Goal: Task Accomplishment & Management: Use online tool/utility

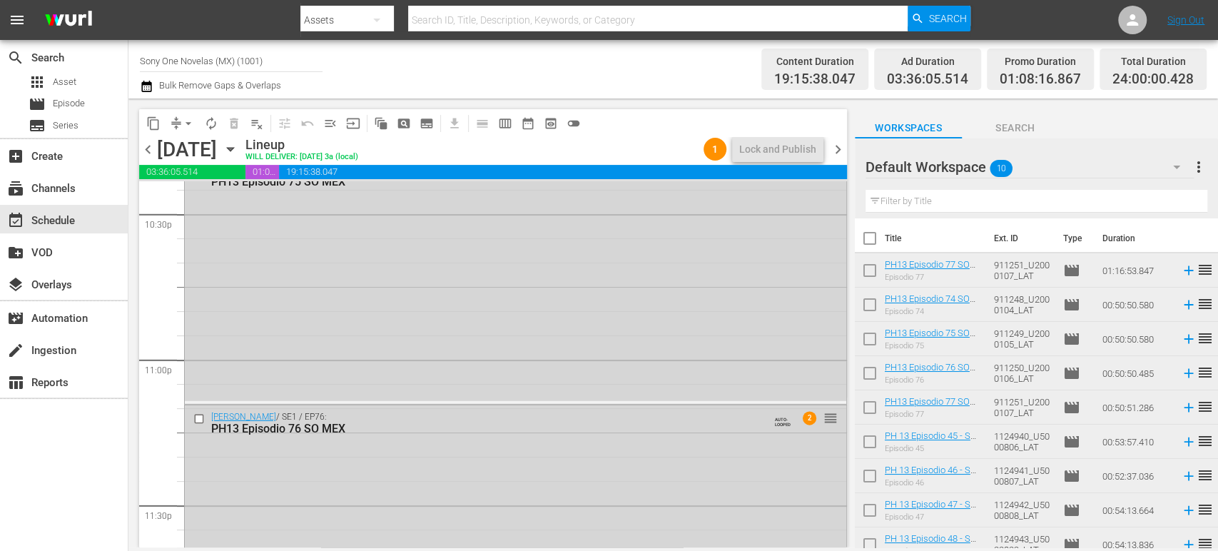
scroll to position [6619, 0]
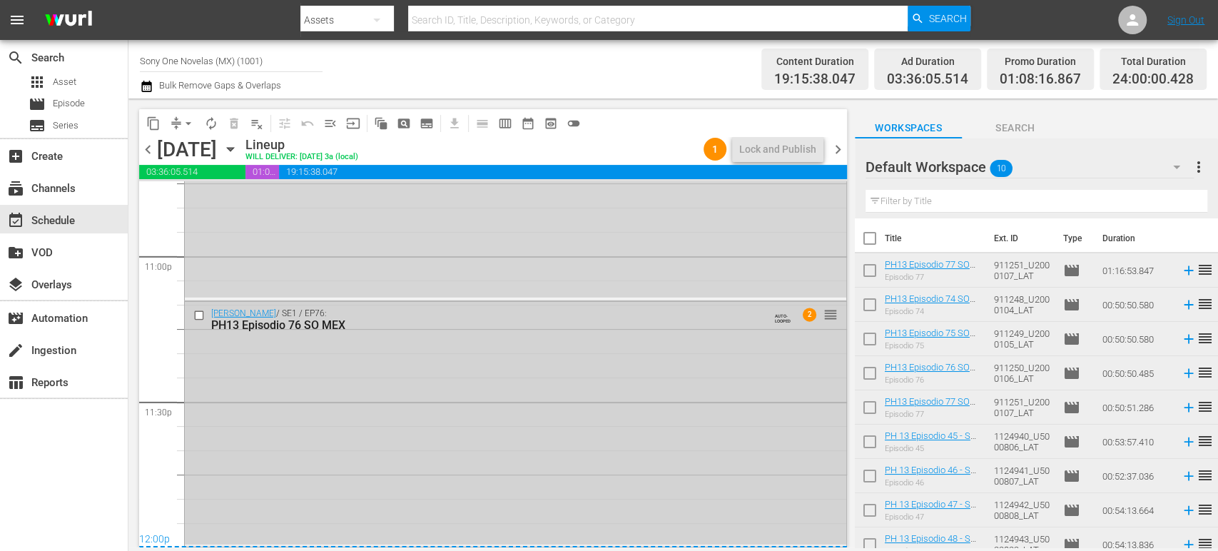
click at [282, 409] on div "[PERSON_NAME] / SE1 / EP76: PH13 Episodio 76 SO MEX AUTO-LOOPED 2 reorder" at bounding box center [515, 423] width 661 height 243
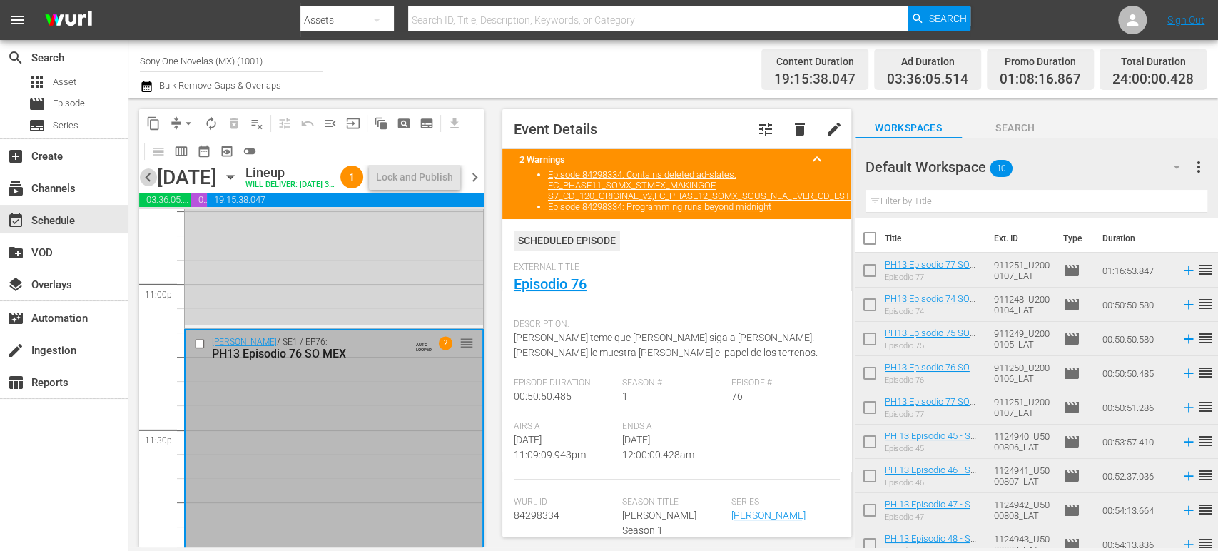
click at [148, 186] on span "chevron_left" at bounding box center [148, 177] width 18 height 18
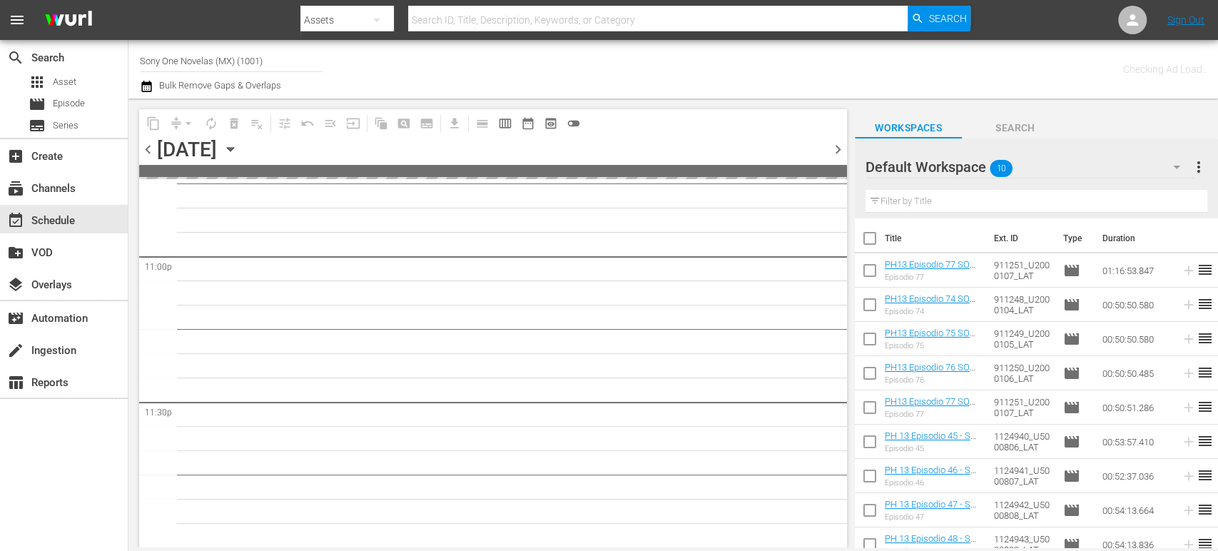
scroll to position [6617, 0]
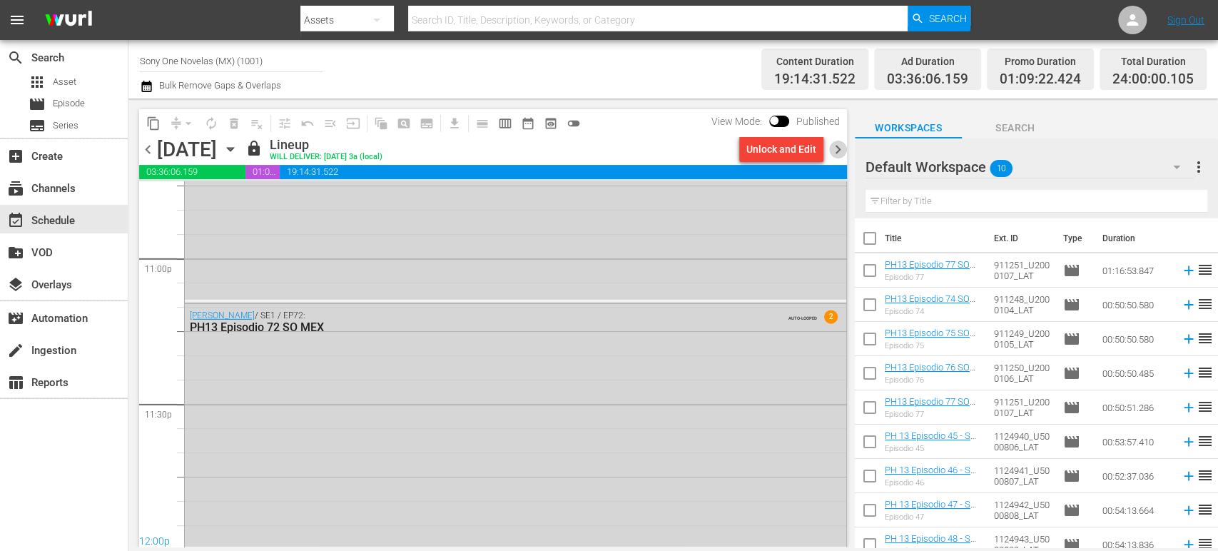
click at [840, 149] on span "chevron_right" at bounding box center [838, 150] width 18 height 18
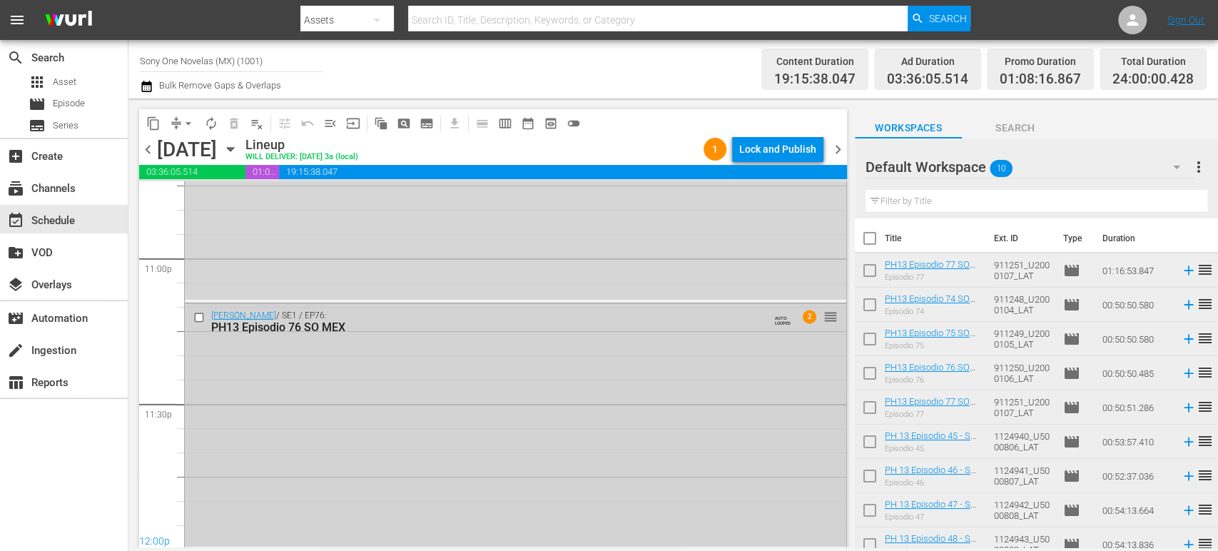
scroll to position [6619, 0]
click at [251, 492] on div "[PERSON_NAME] / SE1 / EP76: PH13 Episodio 76 SO MEX AUTO-LOOPED 2 reorder" at bounding box center [515, 423] width 661 height 243
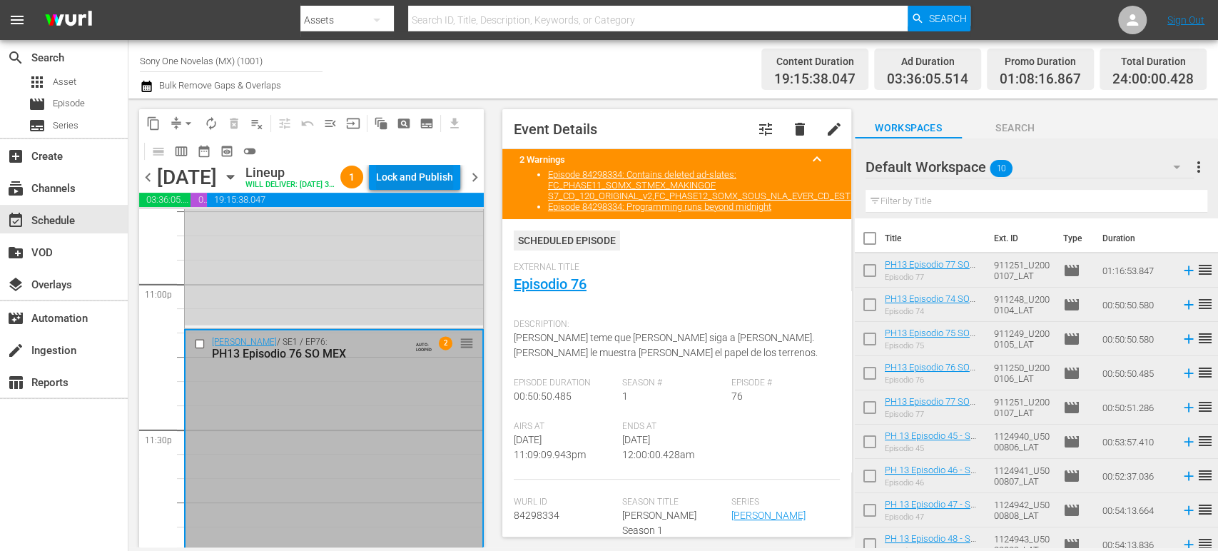
click at [449, 182] on div "Lock and Publish" at bounding box center [414, 177] width 77 height 26
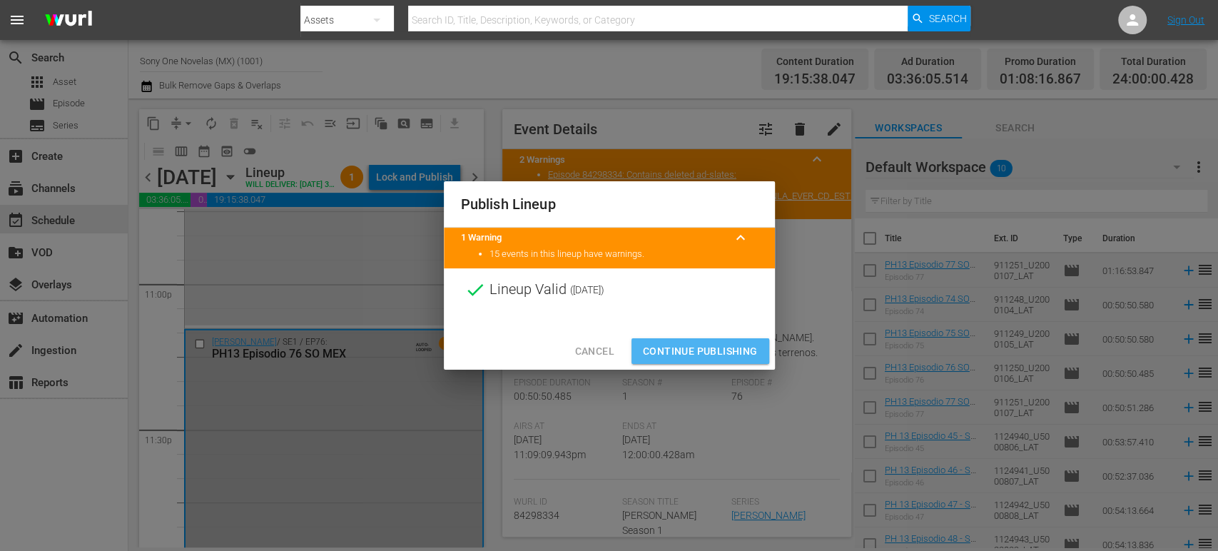
click at [686, 351] on span "Continue Publishing" at bounding box center [700, 351] width 115 height 18
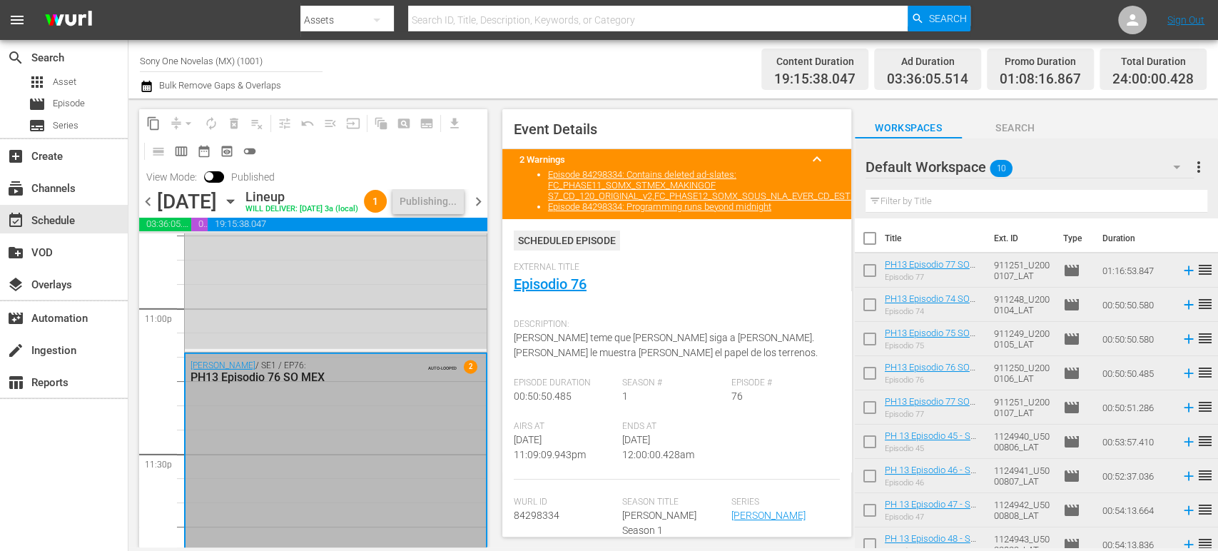
click at [478, 210] on span "chevron_right" at bounding box center [478, 202] width 18 height 18
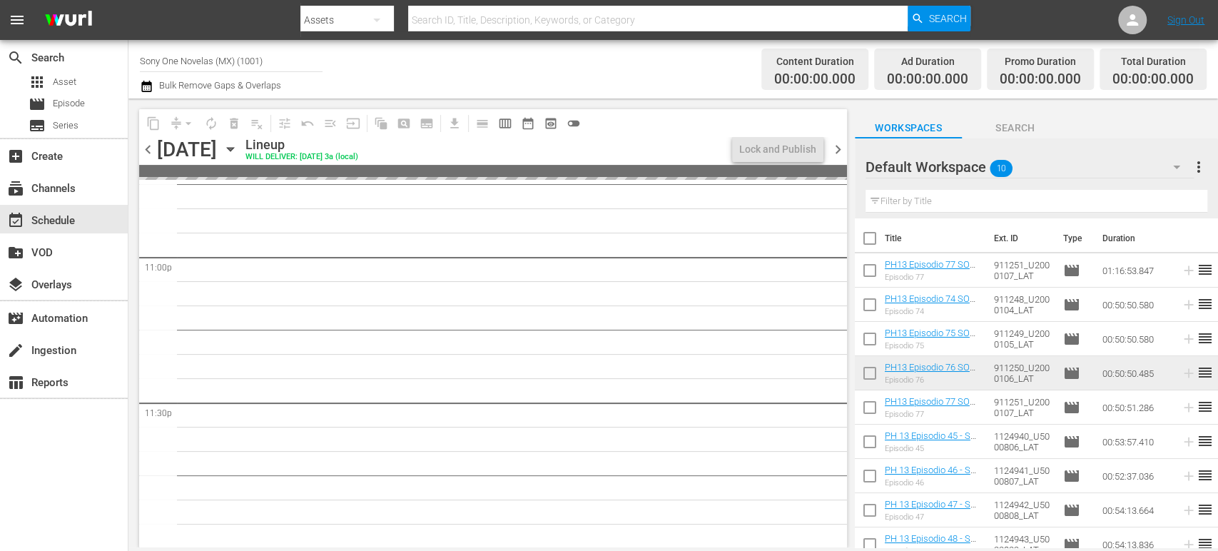
scroll to position [6593, 0]
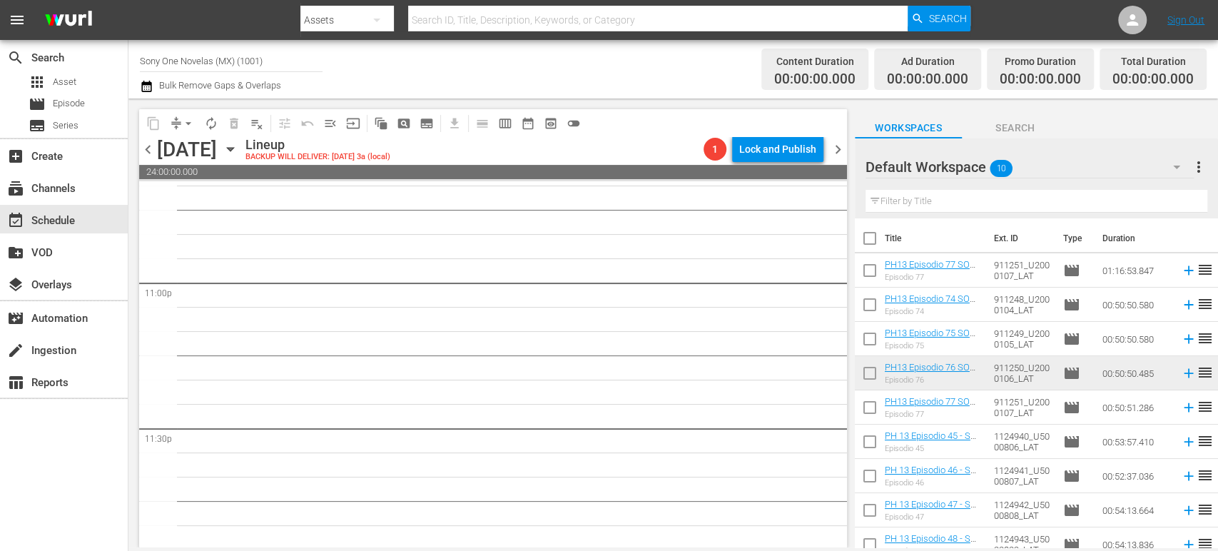
click at [144, 151] on span "chevron_left" at bounding box center [148, 150] width 18 height 18
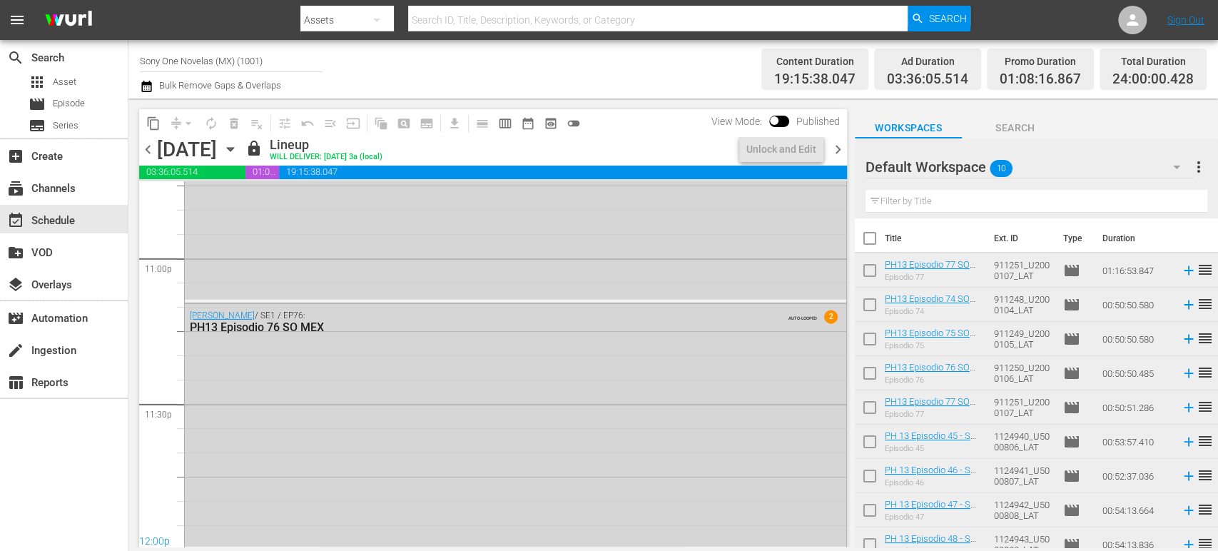
scroll to position [6278, 0]
